Goal: Download file/media: Download file/media

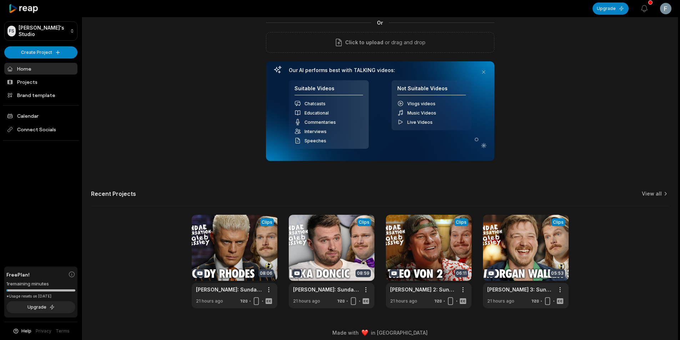
scroll to position [65, 0]
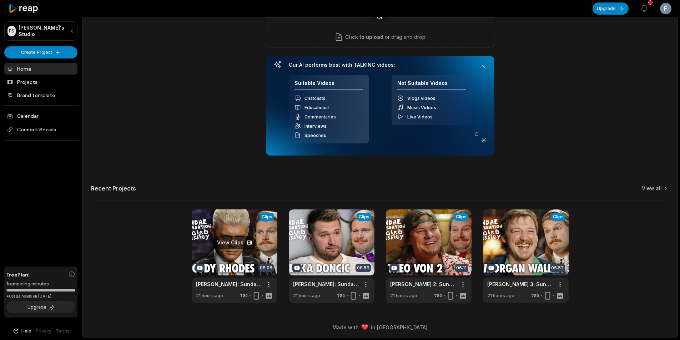
click at [248, 231] on link at bounding box center [235, 257] width 86 height 94
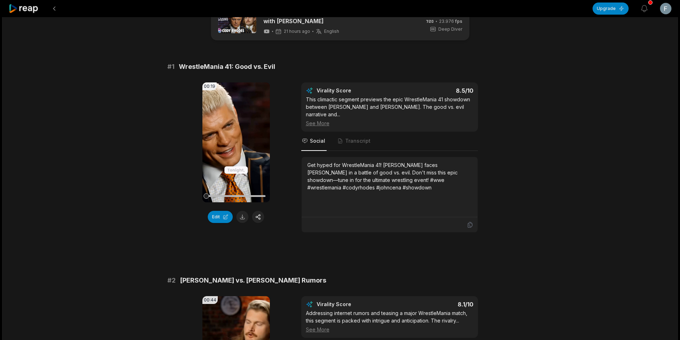
scroll to position [71, 0]
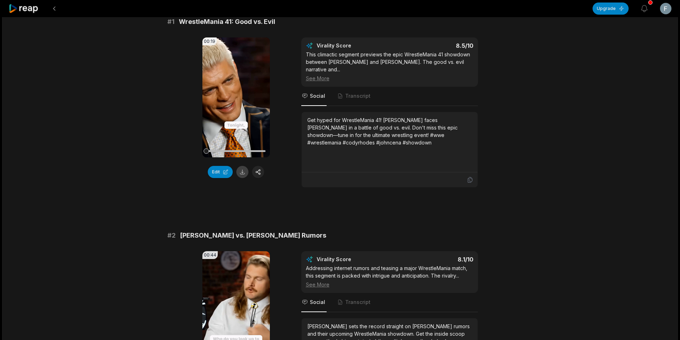
click at [242, 172] on button at bounding box center [242, 172] width 12 height 12
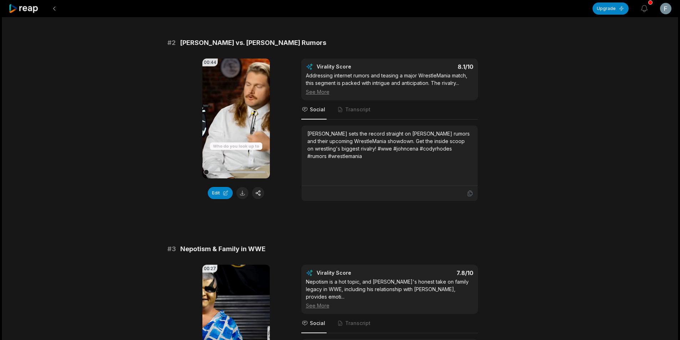
scroll to position [286, 0]
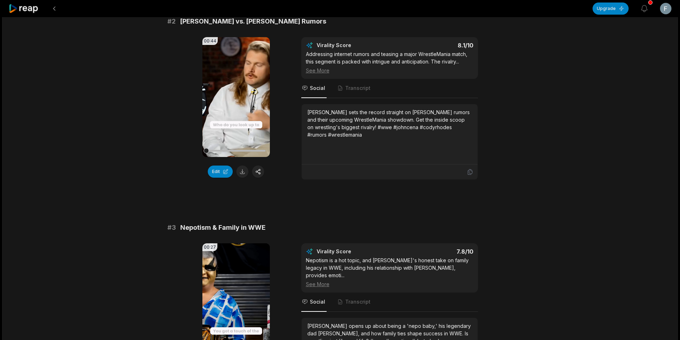
click at [242, 178] on div "00:44 Your browser does not support mp4 format. Edit" at bounding box center [235, 108] width 67 height 143
click at [242, 175] on button at bounding box center [242, 172] width 12 height 12
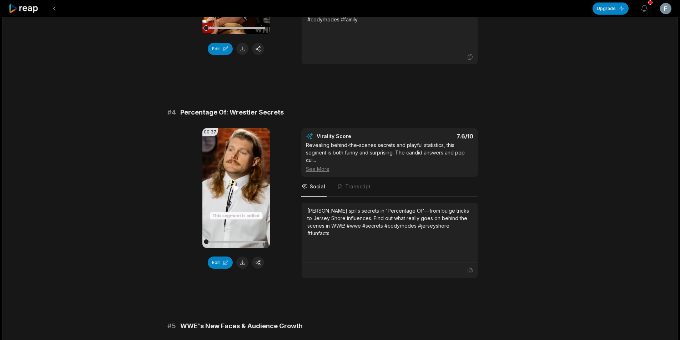
scroll to position [714, 0]
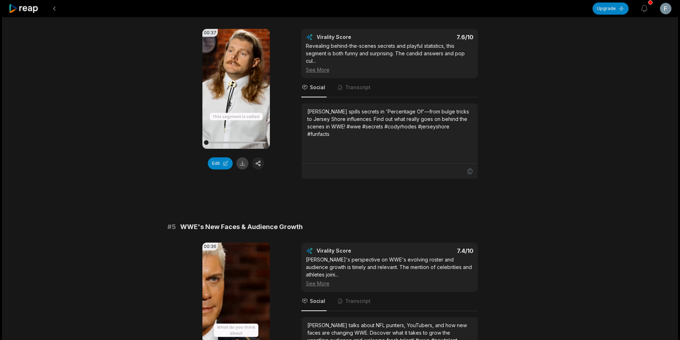
click at [242, 157] on button at bounding box center [242, 163] width 12 height 12
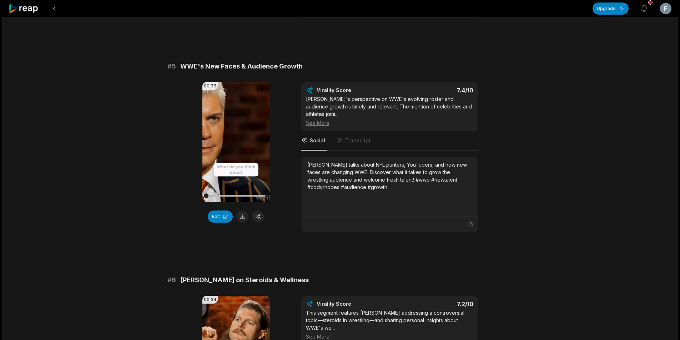
scroll to position [1036, 0]
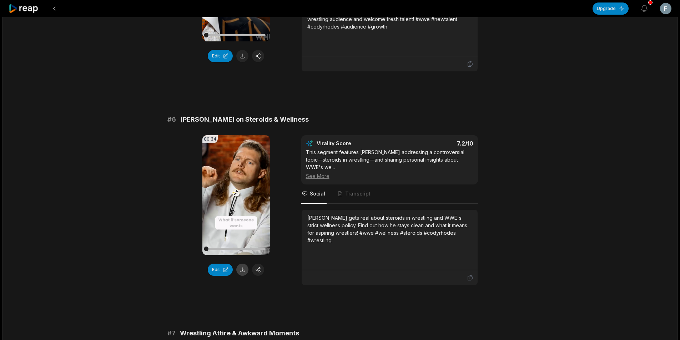
click at [246, 264] on button at bounding box center [242, 270] width 12 height 12
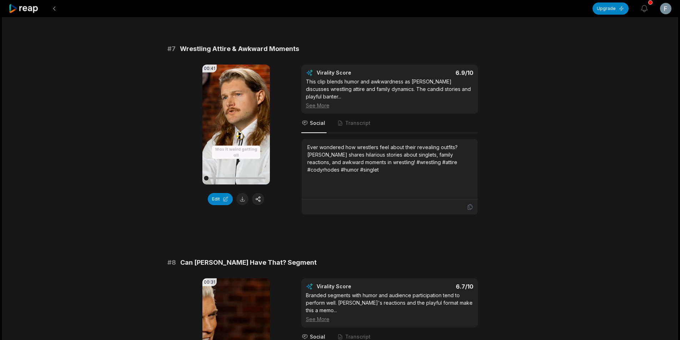
scroll to position [1321, 0]
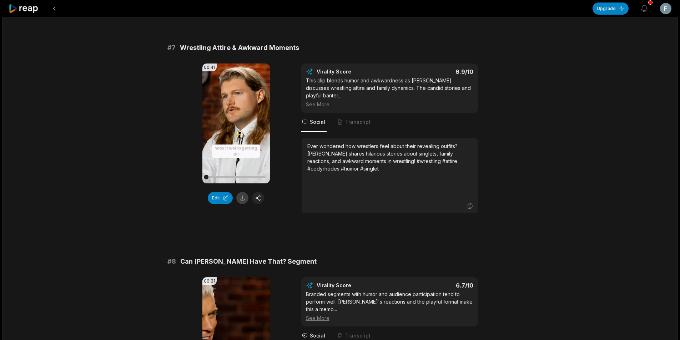
click at [239, 192] on button at bounding box center [242, 198] width 12 height 12
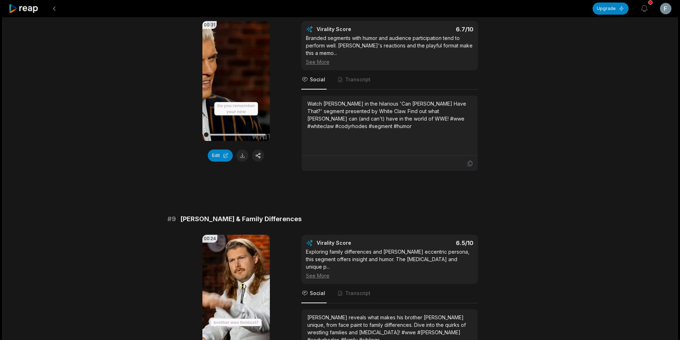
scroll to position [1607, 0]
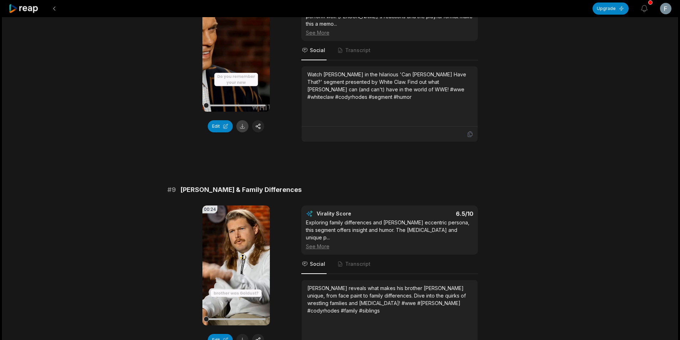
click at [244, 120] on button at bounding box center [242, 126] width 12 height 12
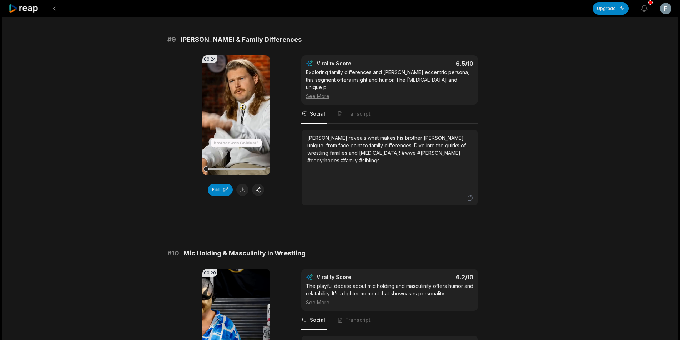
scroll to position [1821, 0]
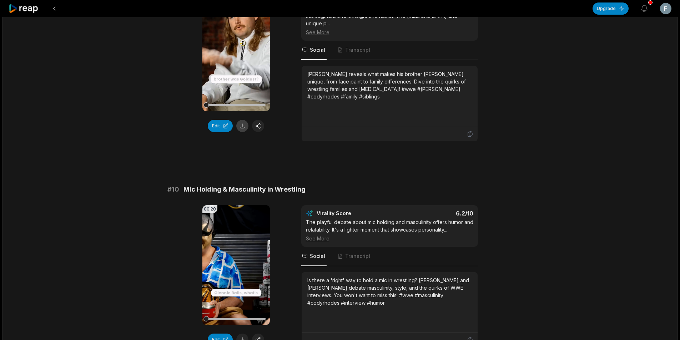
click at [244, 120] on button at bounding box center [242, 126] width 12 height 12
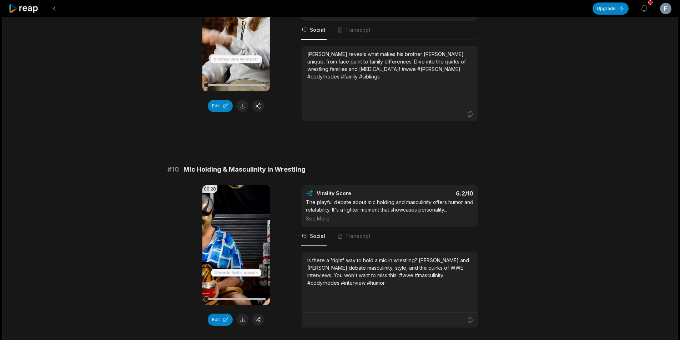
scroll to position [1853, 0]
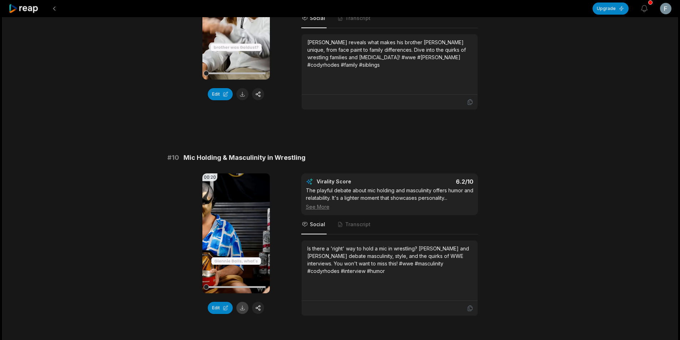
click at [247, 302] on button at bounding box center [242, 308] width 12 height 12
click at [55, 8] on button at bounding box center [54, 8] width 13 height 13
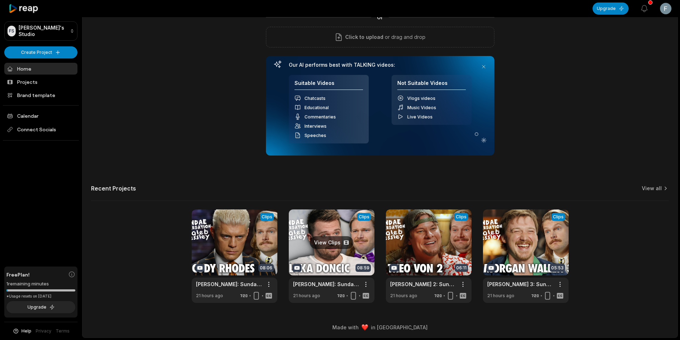
click at [324, 260] on link at bounding box center [332, 257] width 86 height 94
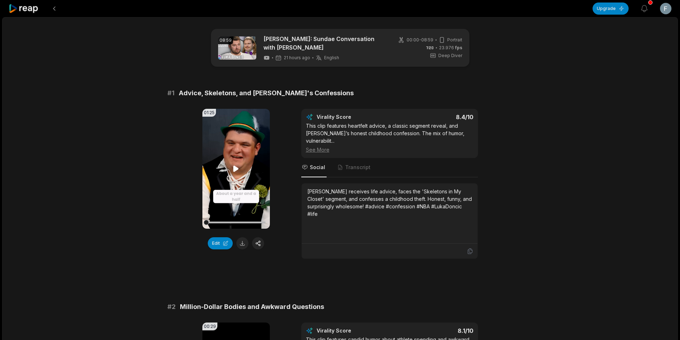
scroll to position [39, 0]
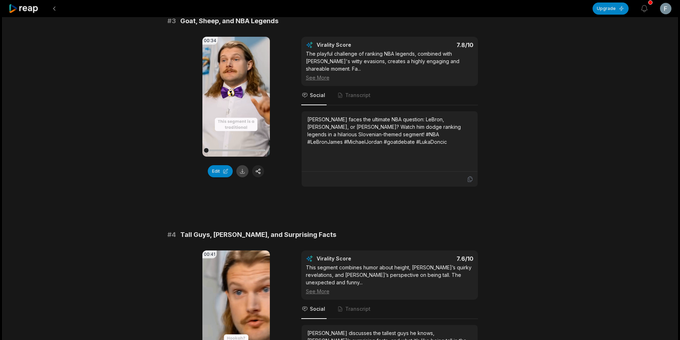
click at [243, 165] on button at bounding box center [242, 171] width 12 height 12
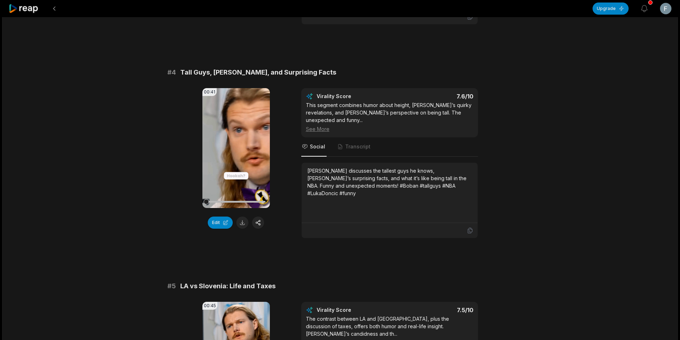
scroll to position [714, 0]
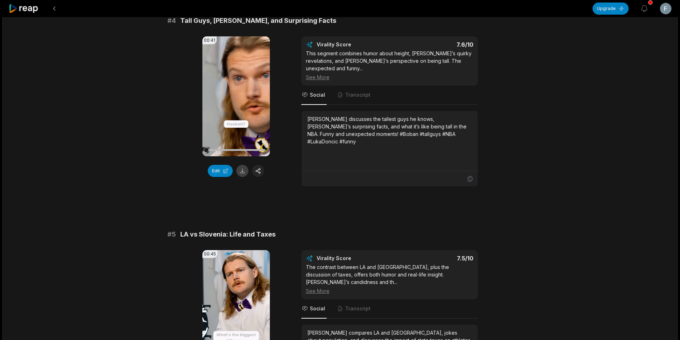
click at [241, 165] on button at bounding box center [242, 171] width 12 height 12
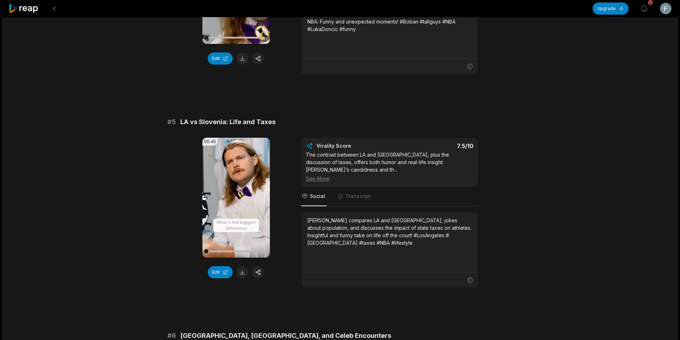
scroll to position [928, 0]
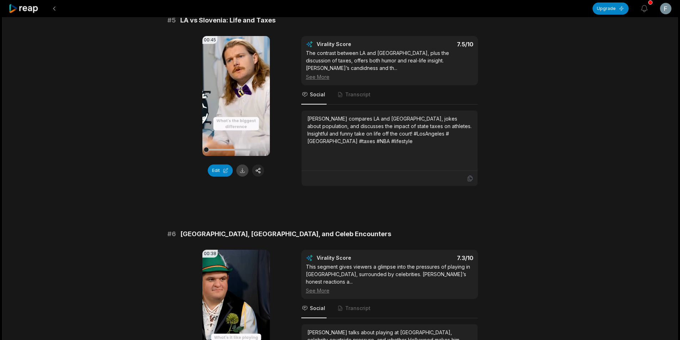
click at [242, 165] on button at bounding box center [242, 171] width 12 height 12
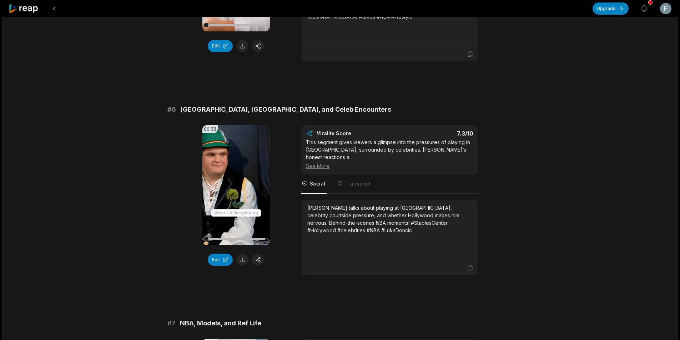
scroll to position [1143, 0]
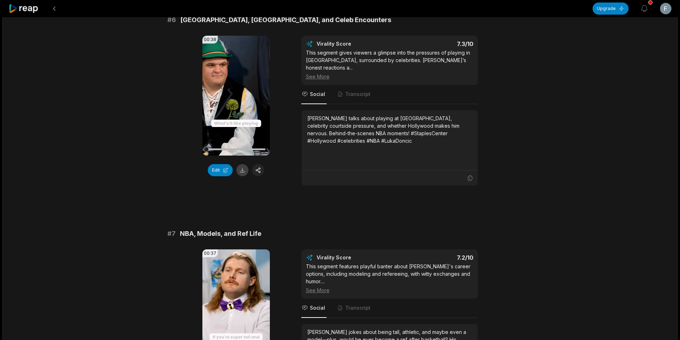
click at [244, 164] on button at bounding box center [242, 170] width 12 height 12
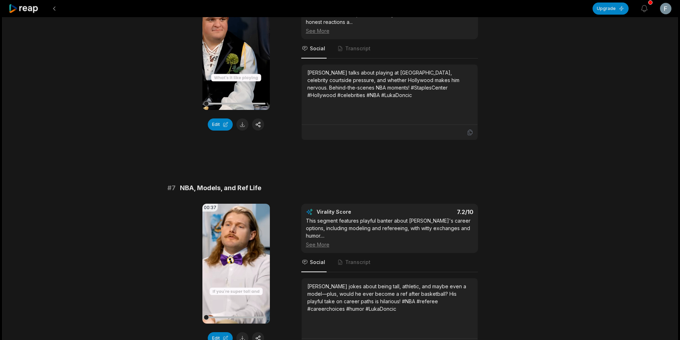
scroll to position [1321, 0]
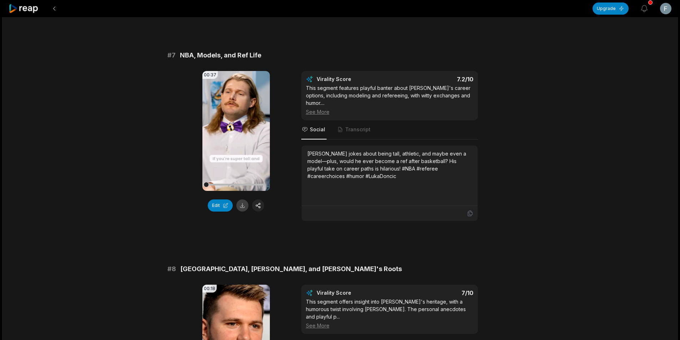
click at [241, 200] on button at bounding box center [242, 206] width 12 height 12
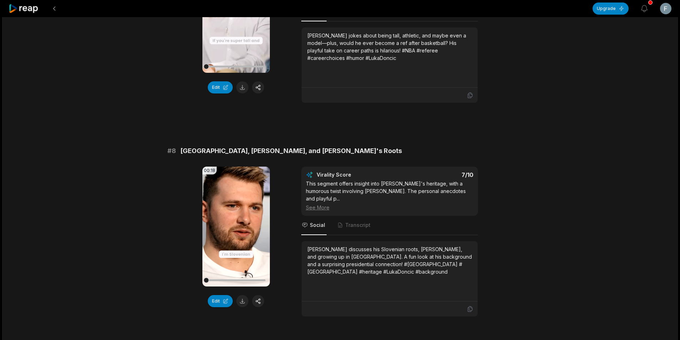
scroll to position [1464, 0]
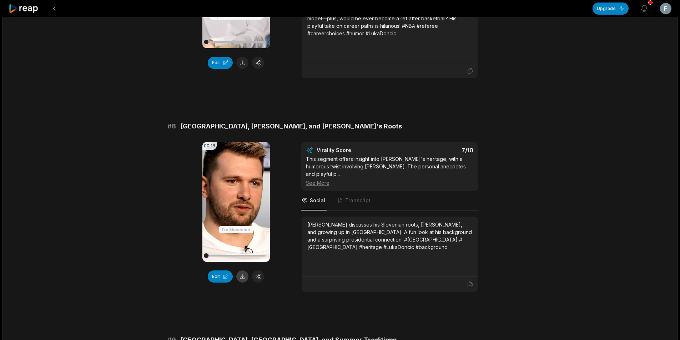
click at [238, 271] on button at bounding box center [242, 277] width 12 height 12
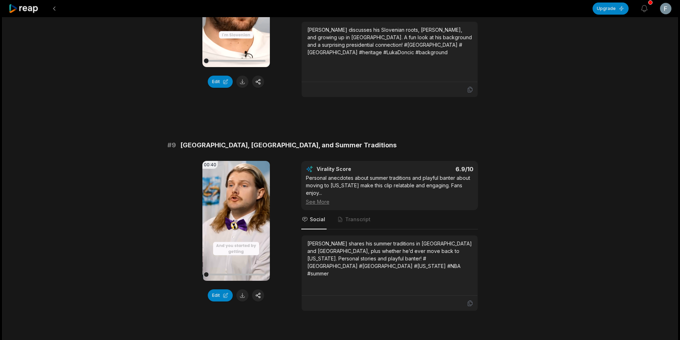
scroll to position [1678, 0]
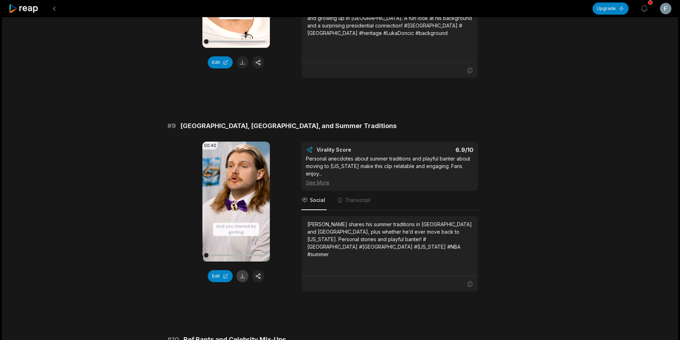
click at [242, 270] on button at bounding box center [242, 276] width 12 height 12
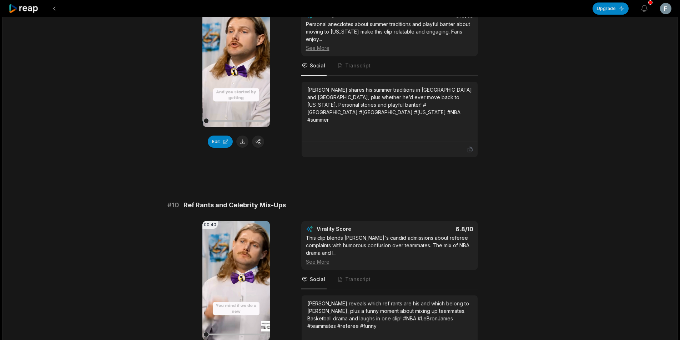
scroll to position [1838, 0]
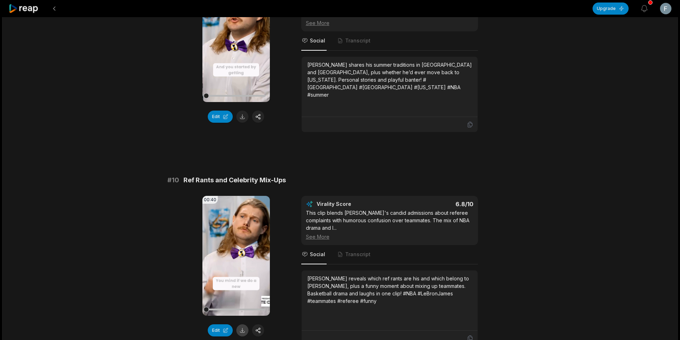
click at [242, 325] on button at bounding box center [242, 331] width 12 height 12
click at [54, 8] on button at bounding box center [54, 8] width 13 height 13
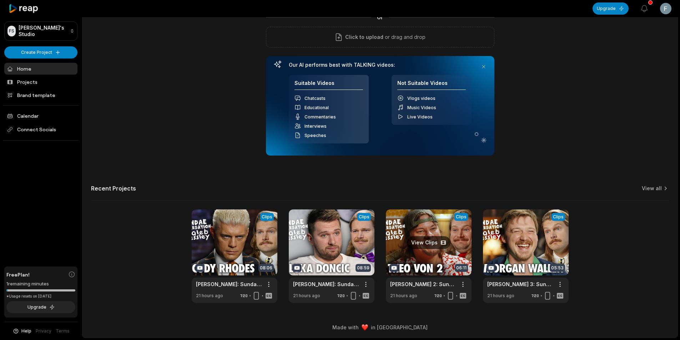
click at [431, 256] on link at bounding box center [429, 257] width 86 height 94
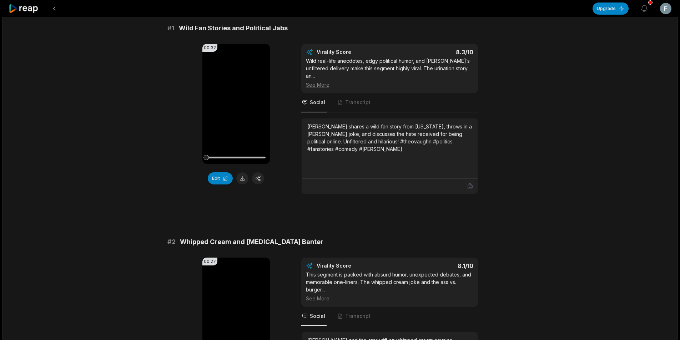
scroll to position [71, 0]
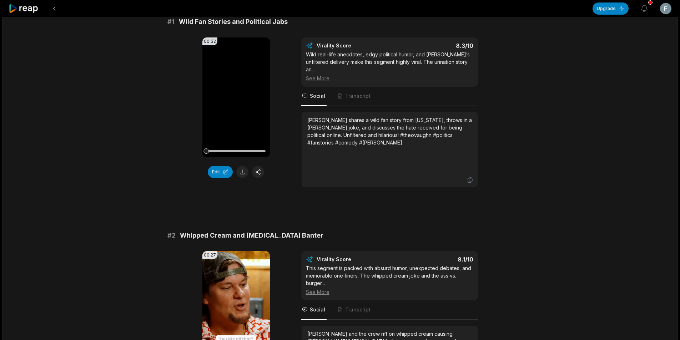
click at [245, 175] on button at bounding box center [242, 172] width 12 height 12
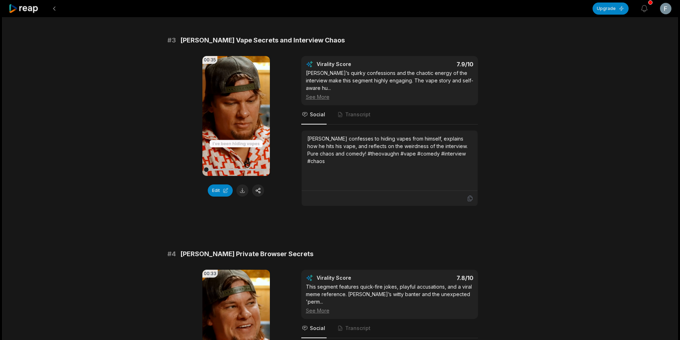
scroll to position [500, 0]
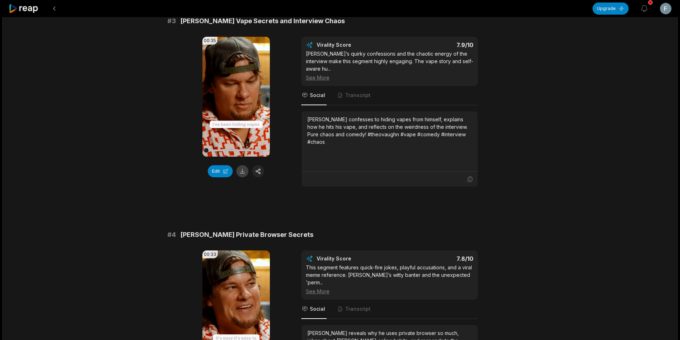
click at [243, 165] on button at bounding box center [242, 171] width 12 height 12
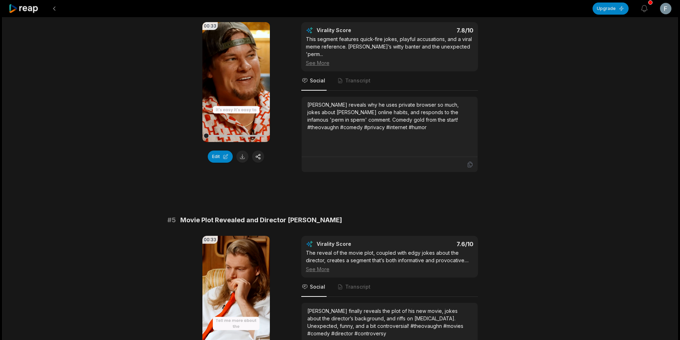
scroll to position [750, 0]
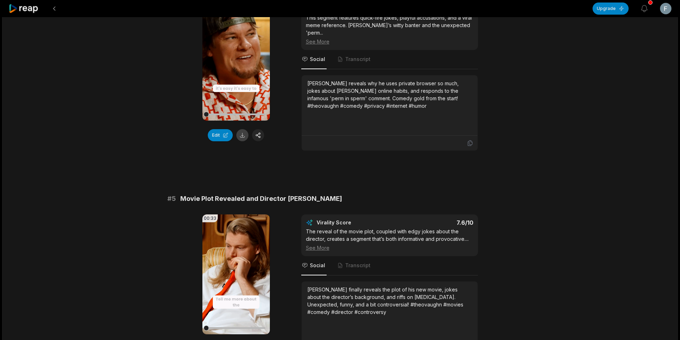
click at [244, 131] on button at bounding box center [242, 135] width 12 height 12
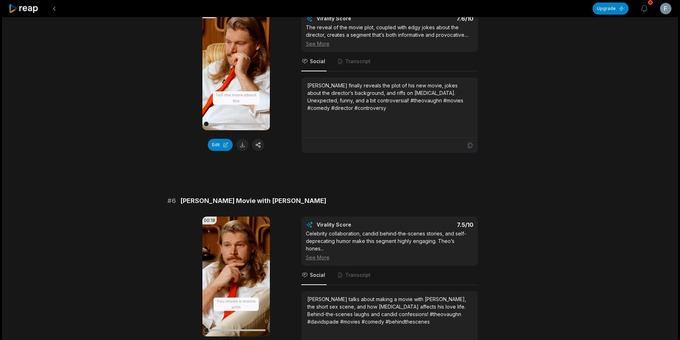
scroll to position [964, 0]
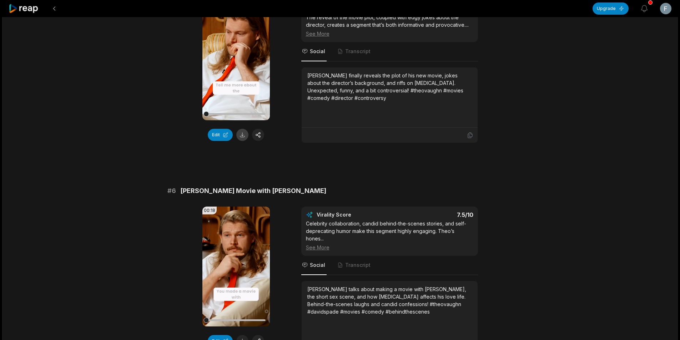
click at [241, 129] on button at bounding box center [242, 135] width 12 height 12
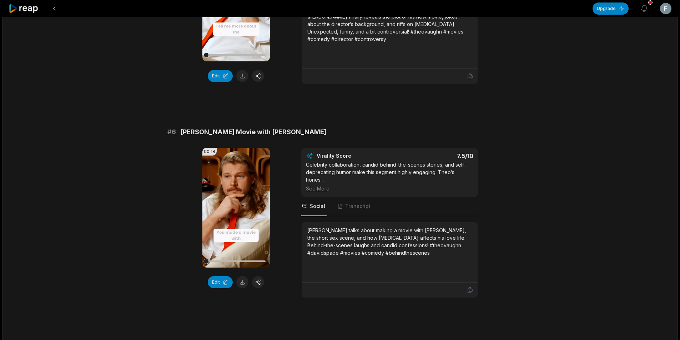
scroll to position [1178, 0]
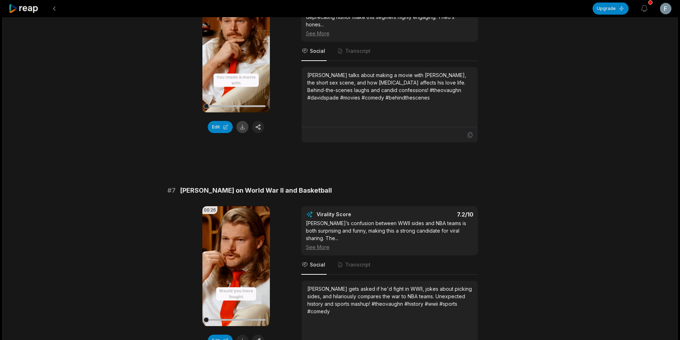
click at [245, 121] on button at bounding box center [242, 127] width 12 height 12
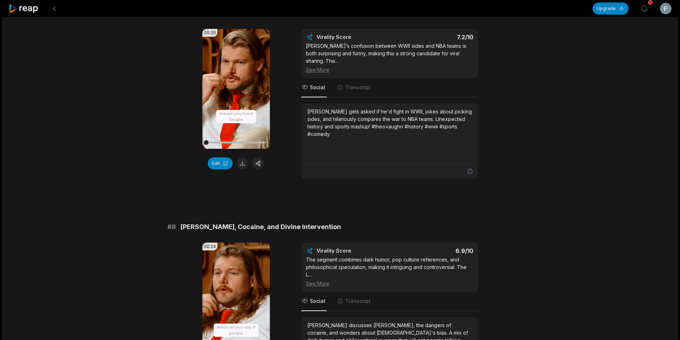
scroll to position [1357, 0]
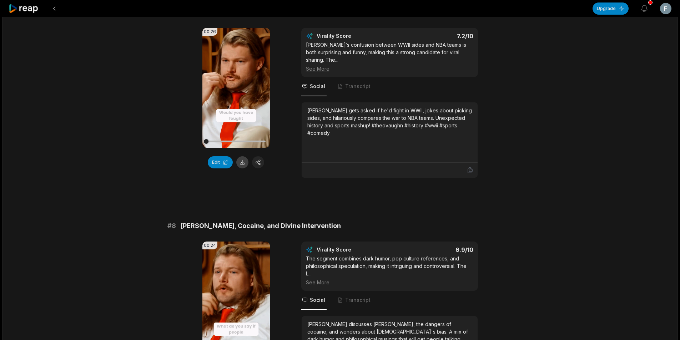
click at [240, 156] on button at bounding box center [242, 162] width 12 height 12
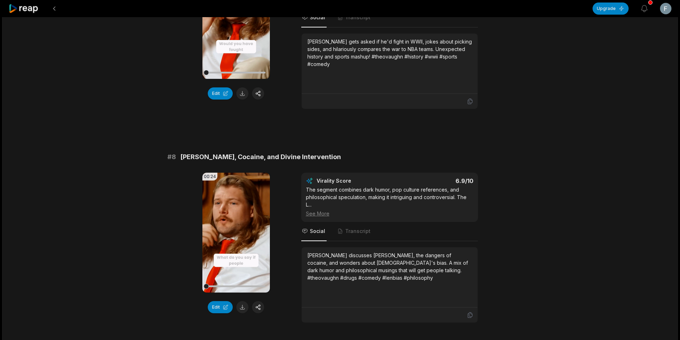
scroll to position [1412, 0]
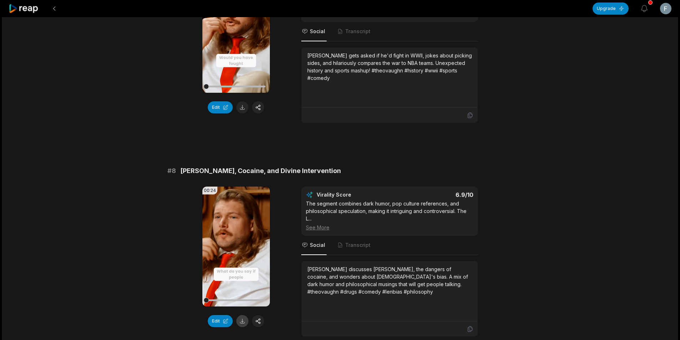
click at [243, 315] on button at bounding box center [242, 321] width 12 height 12
click at [55, 9] on button at bounding box center [54, 8] width 13 height 13
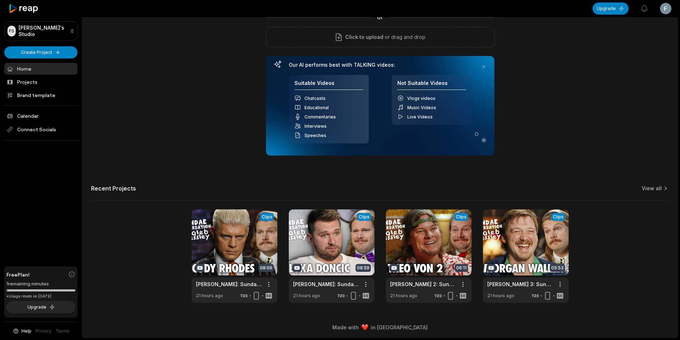
scroll to position [65, 0]
click at [645, 187] on link "View all" at bounding box center [652, 188] width 20 height 7
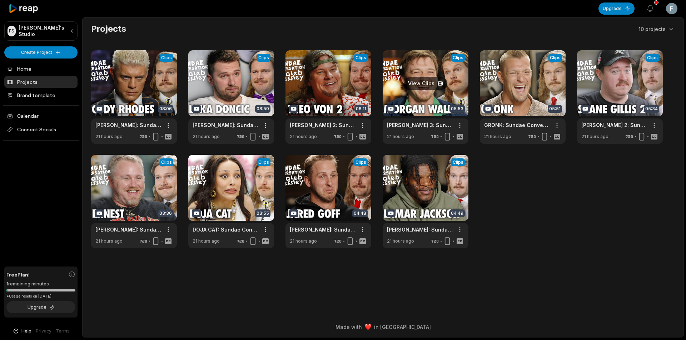
click at [416, 105] on link at bounding box center [425, 97] width 86 height 94
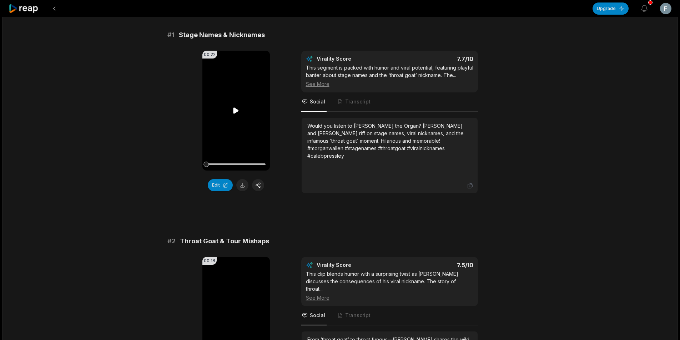
scroll to position [71, 0]
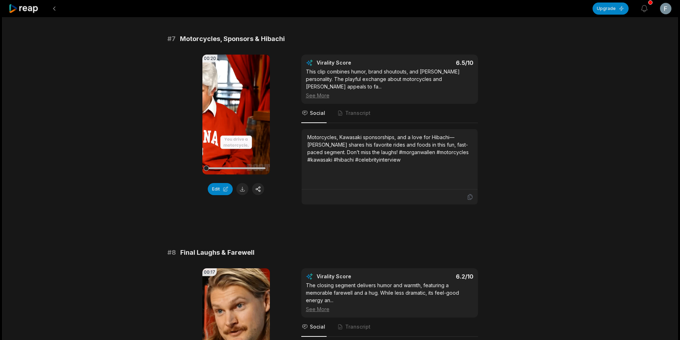
scroll to position [1428, 0]
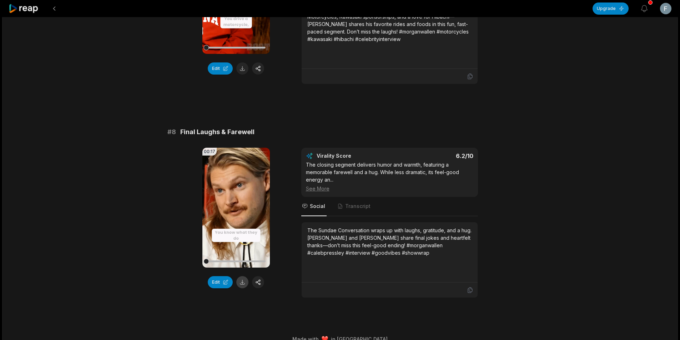
click at [243, 285] on button at bounding box center [242, 282] width 12 height 12
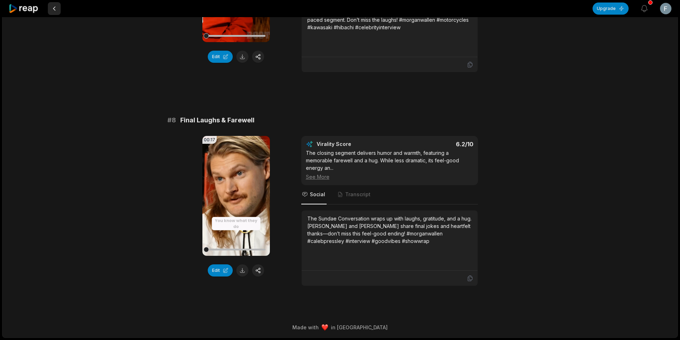
click at [57, 11] on button at bounding box center [54, 8] width 13 height 13
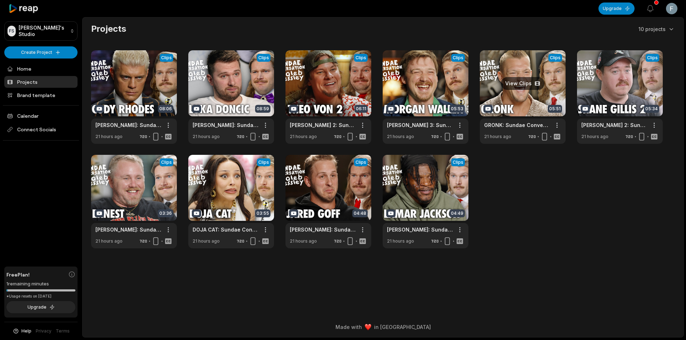
click at [512, 94] on link at bounding box center [523, 97] width 86 height 94
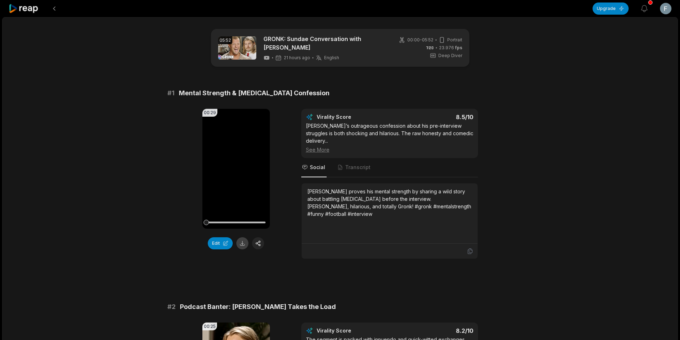
click at [241, 244] on button at bounding box center [242, 243] width 12 height 12
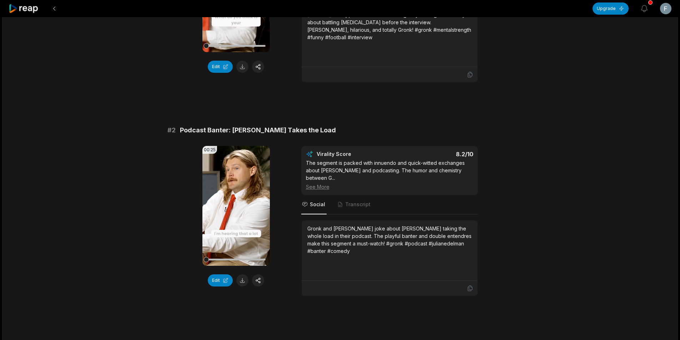
scroll to position [179, 0]
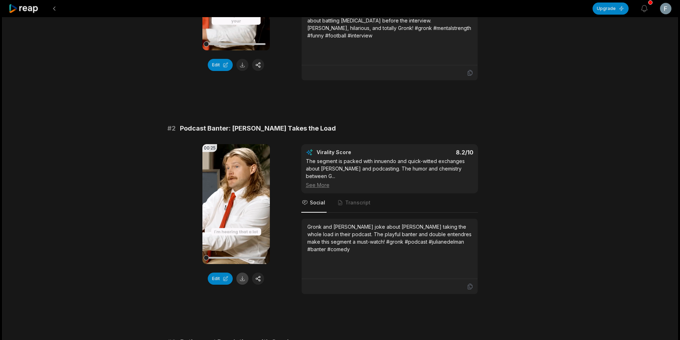
click at [241, 273] on button at bounding box center [242, 279] width 12 height 12
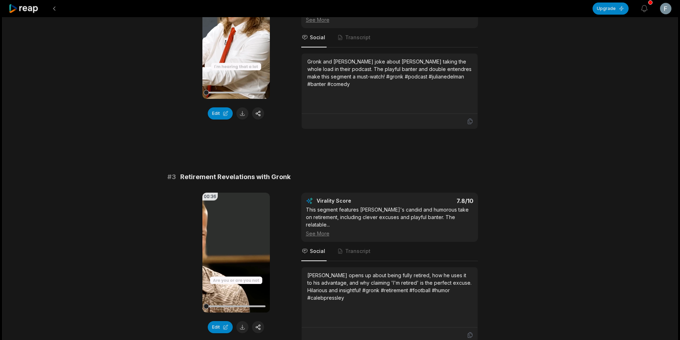
scroll to position [393, 0]
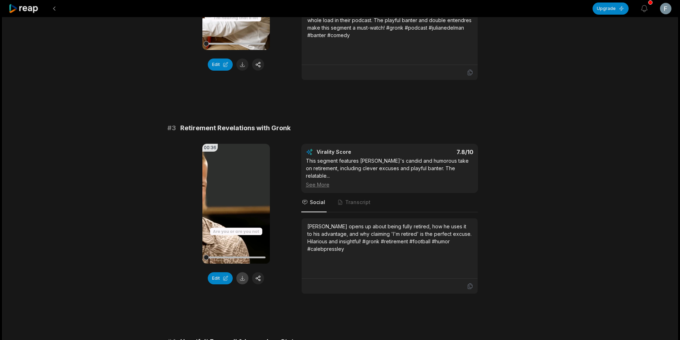
click at [241, 274] on button at bounding box center [242, 278] width 12 height 12
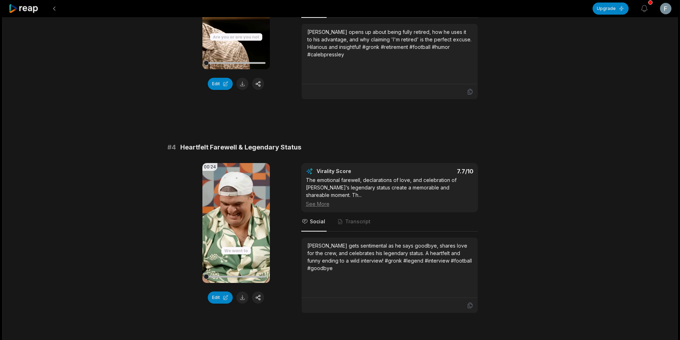
scroll to position [607, 0]
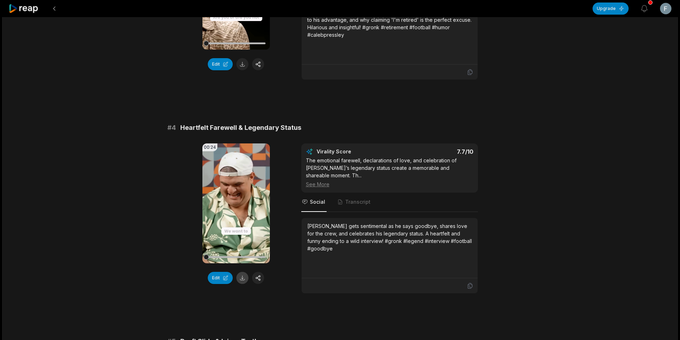
click at [242, 272] on button at bounding box center [242, 278] width 12 height 12
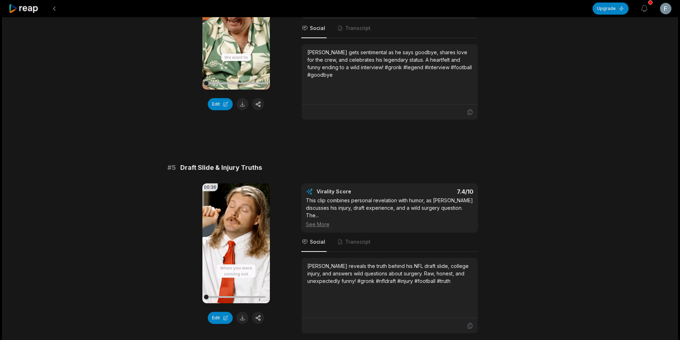
scroll to position [857, 0]
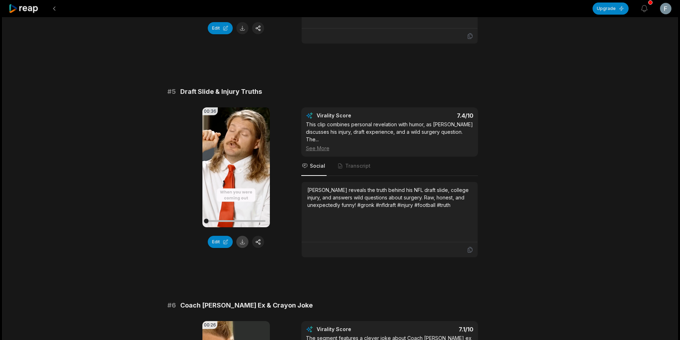
click at [244, 236] on button at bounding box center [242, 242] width 12 height 12
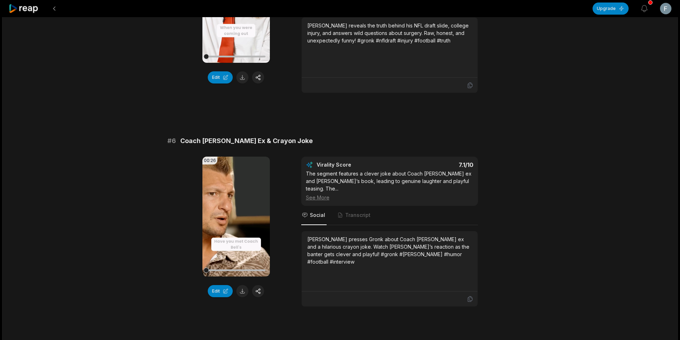
scroll to position [1071, 0]
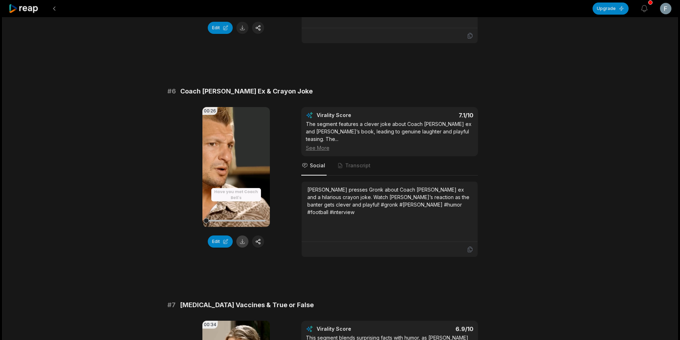
click at [247, 236] on button at bounding box center [242, 242] width 12 height 12
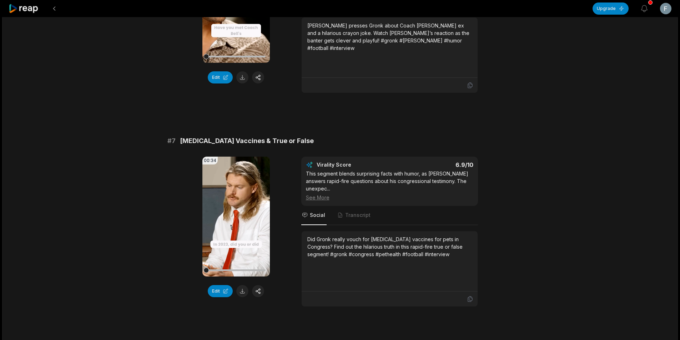
scroll to position [1250, 0]
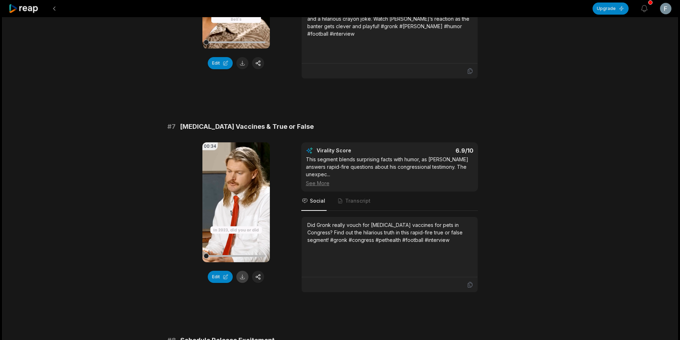
click at [246, 271] on button at bounding box center [242, 277] width 12 height 12
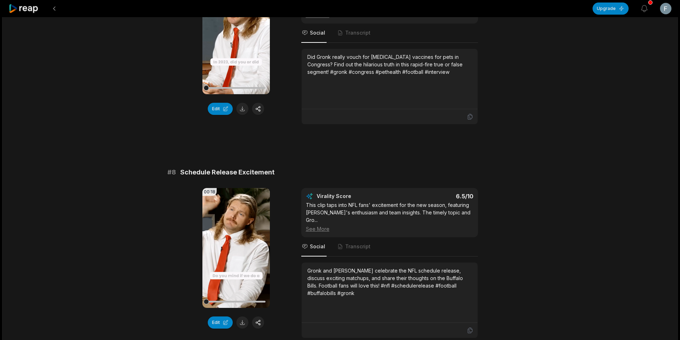
scroll to position [1425, 0]
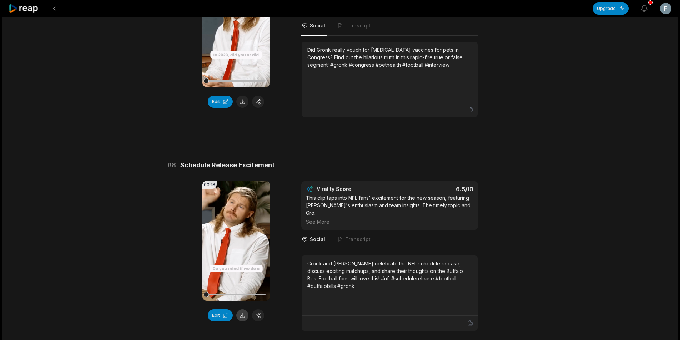
click at [243, 310] on button at bounding box center [242, 316] width 12 height 12
click at [55, 8] on button at bounding box center [54, 8] width 13 height 13
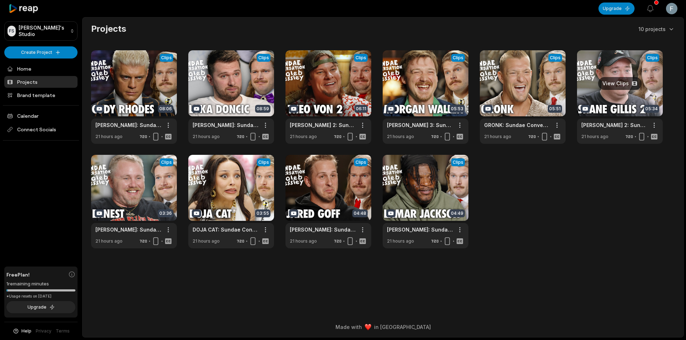
click at [628, 98] on link at bounding box center [620, 97] width 86 height 94
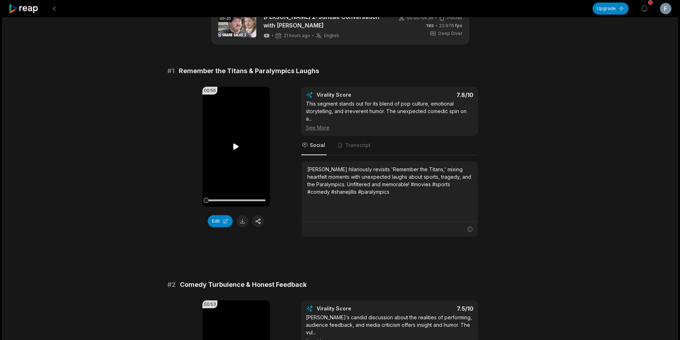
scroll to position [107, 0]
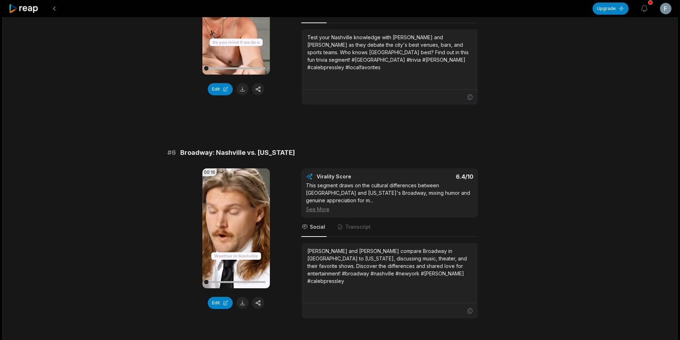
scroll to position [1012, 0]
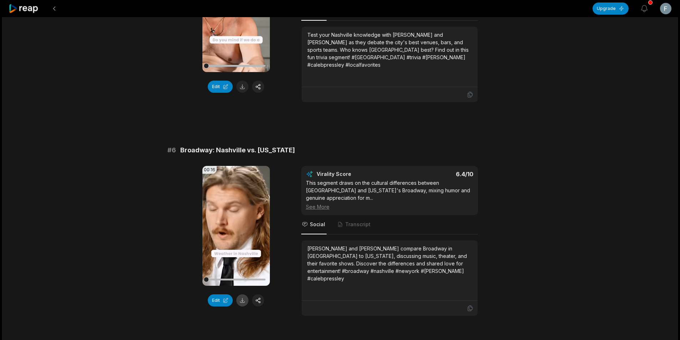
click at [246, 295] on button at bounding box center [242, 301] width 12 height 12
click at [57, 5] on button at bounding box center [54, 8] width 13 height 13
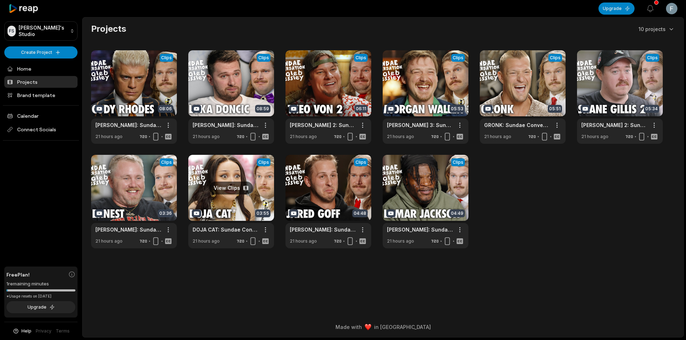
click at [232, 204] on link at bounding box center [231, 202] width 86 height 94
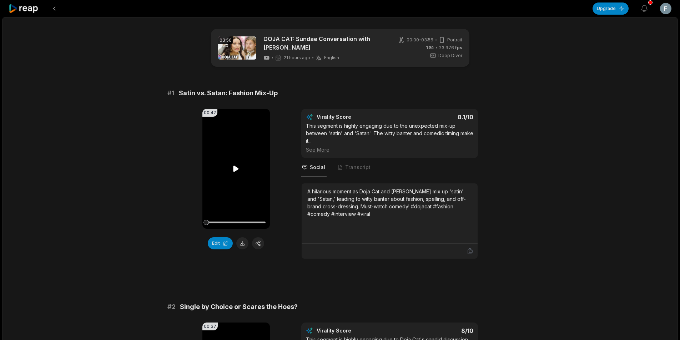
scroll to position [36, 0]
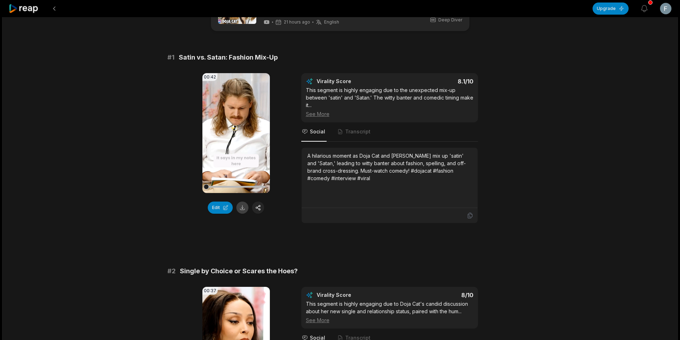
click at [244, 208] on button at bounding box center [242, 208] width 12 height 12
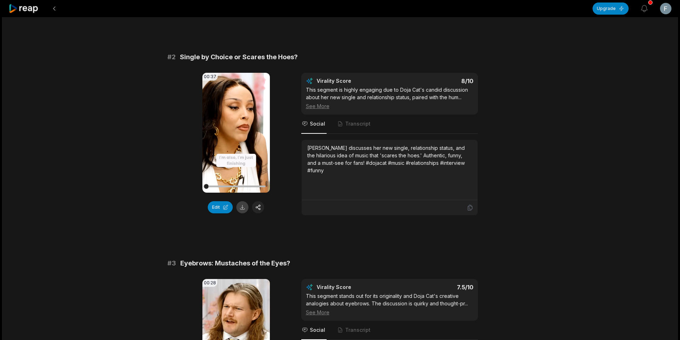
click at [243, 206] on button at bounding box center [242, 207] width 12 height 12
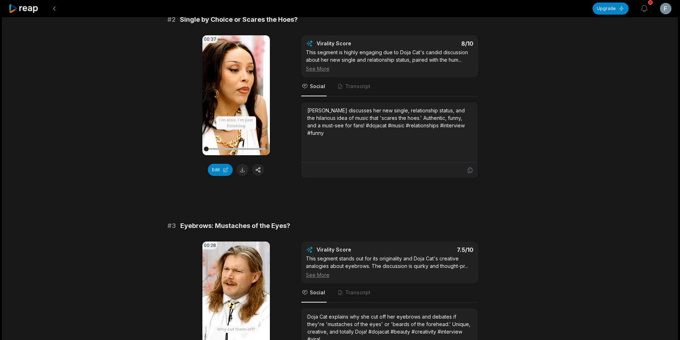
scroll to position [429, 0]
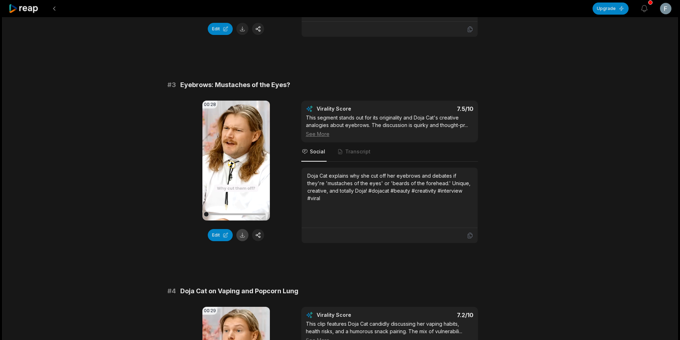
click at [243, 237] on button at bounding box center [242, 235] width 12 height 12
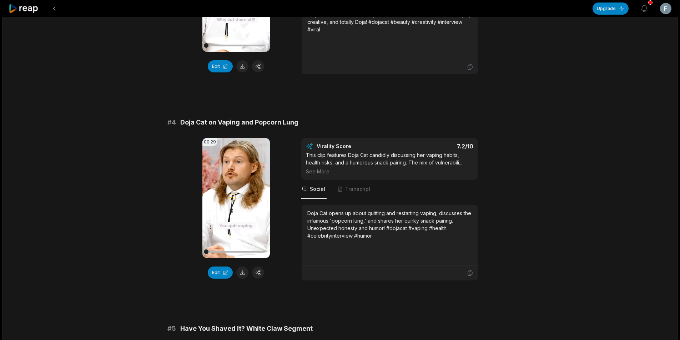
scroll to position [607, 0]
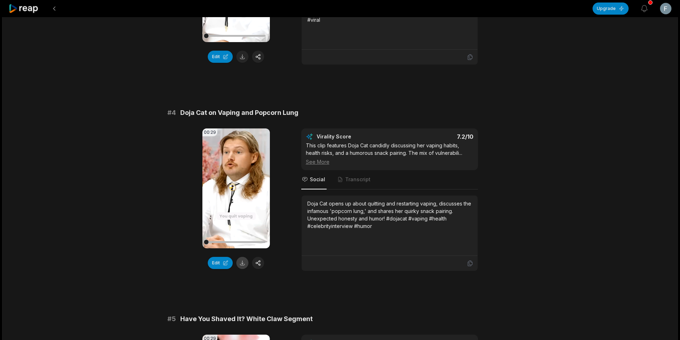
click at [245, 262] on button at bounding box center [242, 263] width 12 height 12
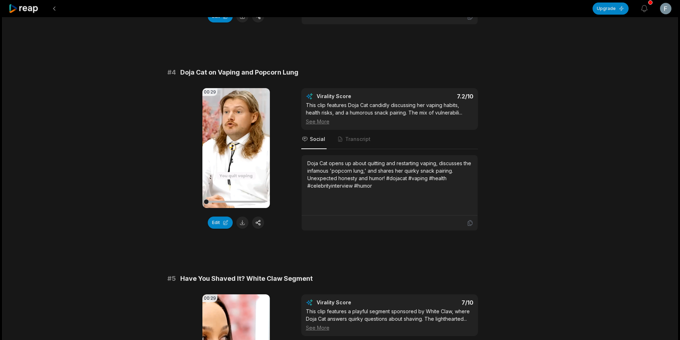
scroll to position [786, 0]
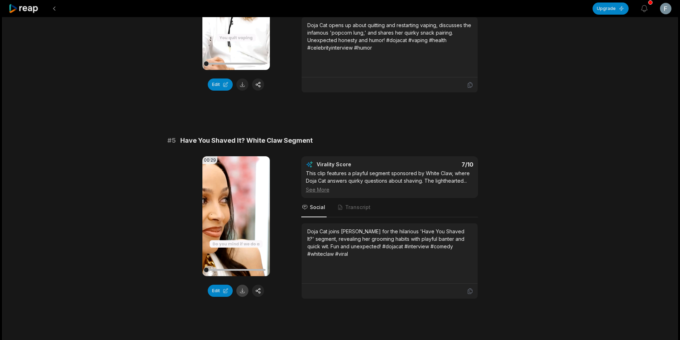
click at [242, 292] on button at bounding box center [242, 291] width 12 height 12
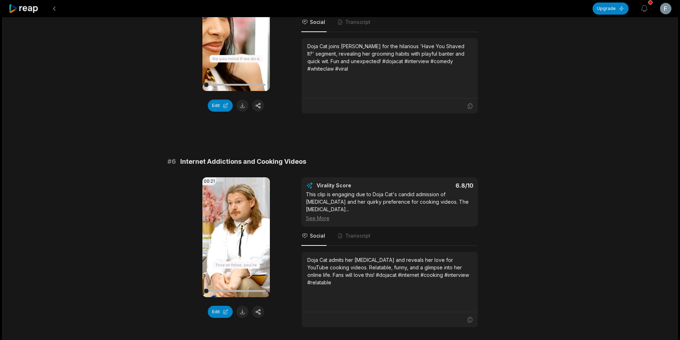
scroll to position [1000, 0]
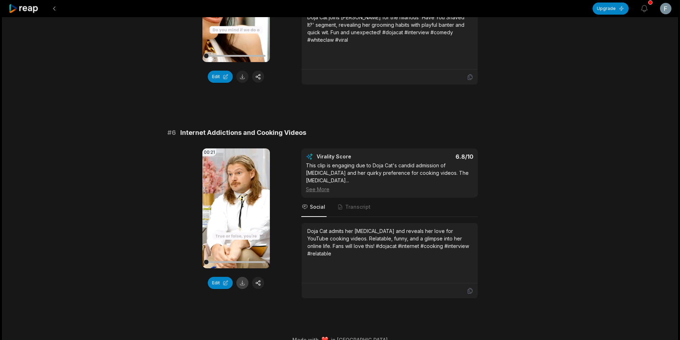
click at [243, 285] on button at bounding box center [242, 283] width 12 height 12
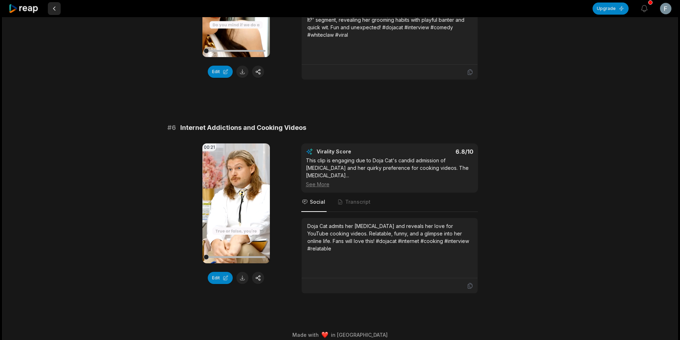
click at [58, 12] on button at bounding box center [54, 8] width 13 height 13
